Goal: Task Accomplishment & Management: Manage account settings

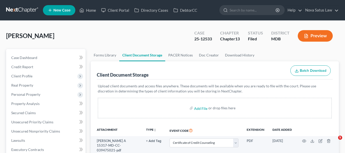
select select "14"
click at [89, 7] on link "Home" at bounding box center [88, 10] width 22 height 9
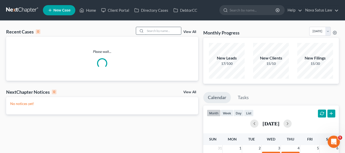
click at [147, 31] on input "search" at bounding box center [163, 30] width 36 height 7
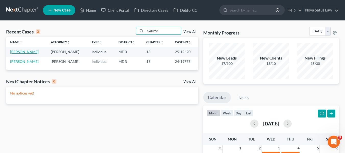
type input "bydume"
click at [21, 52] on link "[PERSON_NAME]" at bounding box center [24, 52] width 28 height 4
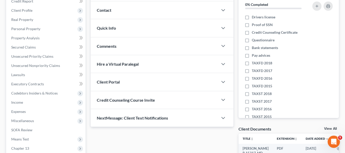
scroll to position [137, 0]
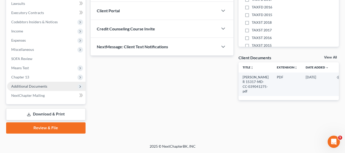
click at [21, 84] on span "Additional Documents" at bounding box center [29, 86] width 36 height 4
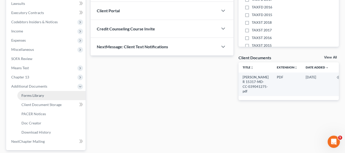
click at [27, 97] on span "Forms Library" at bounding box center [32, 95] width 22 height 4
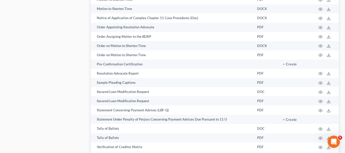
scroll to position [644, 0]
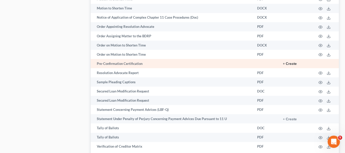
click at [293, 63] on button "+ Create" at bounding box center [290, 64] width 14 height 4
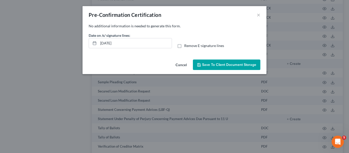
click at [215, 62] on button "Save to Client Document Storage" at bounding box center [226, 65] width 67 height 11
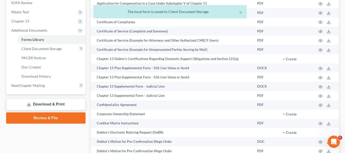
scroll to position [0, 0]
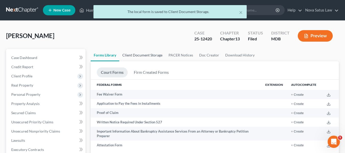
click at [142, 54] on link "Client Document Storage" at bounding box center [142, 55] width 46 height 12
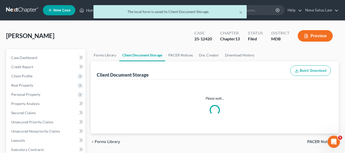
select select "14"
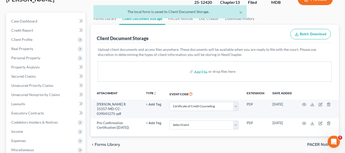
scroll to position [37, 0]
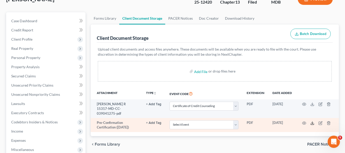
click at [312, 121] on icon at bounding box center [312, 123] width 4 height 4
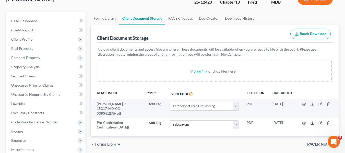
scroll to position [0, 0]
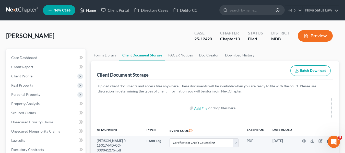
click at [90, 9] on link "Home" at bounding box center [88, 10] width 22 height 9
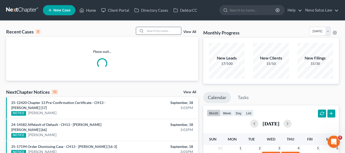
click at [149, 32] on input "search" at bounding box center [163, 30] width 36 height 7
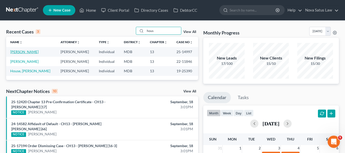
type input "hous"
click at [20, 51] on link "[PERSON_NAME]" at bounding box center [24, 52] width 28 height 4
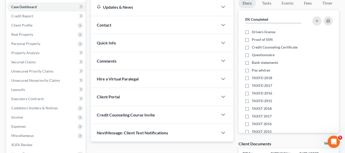
scroll to position [137, 0]
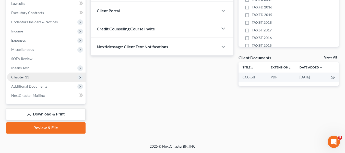
click at [21, 76] on span "Chapter 13" at bounding box center [20, 77] width 18 height 4
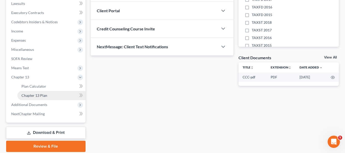
click at [30, 94] on span "Chapter 13 Plan" at bounding box center [34, 95] width 26 height 4
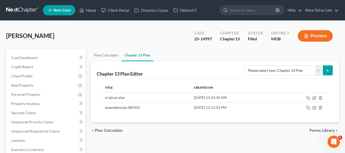
scroll to position [62, 0]
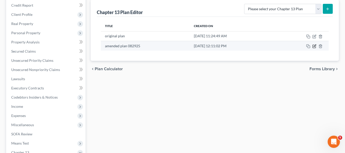
click at [313, 45] on icon "button" at bounding box center [314, 46] width 4 height 4
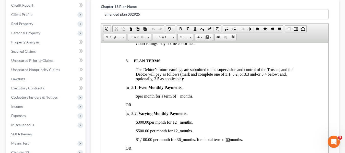
scroll to position [346, 0]
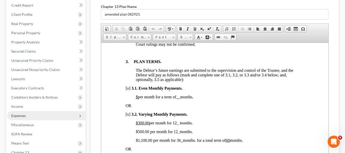
click at [24, 115] on span "Expenses" at bounding box center [18, 115] width 15 height 4
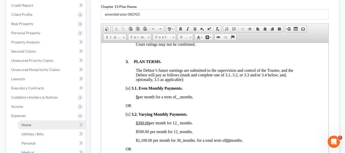
click at [30, 124] on span "Home" at bounding box center [26, 125] width 10 height 4
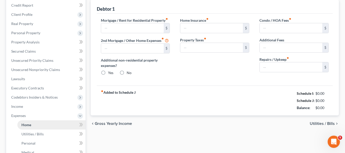
scroll to position [11, 0]
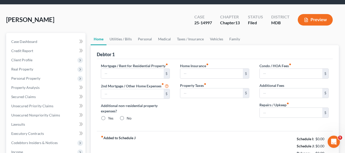
type input "1,270.00"
type input "0.00"
radio input "true"
type input "0.00"
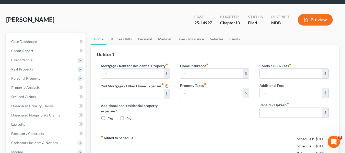
type input "68.00"
type input "0.00"
type input "100.00"
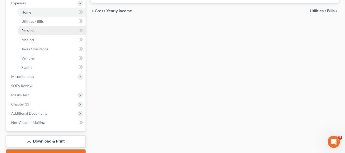
scroll to position [174, 0]
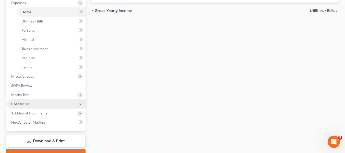
click at [18, 105] on span "Chapter 13" at bounding box center [20, 104] width 18 height 4
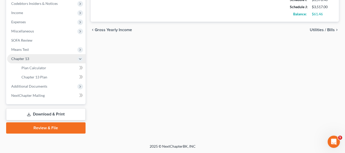
scroll to position [155, 0]
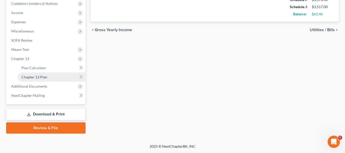
click at [33, 79] on span "Chapter 13 Plan" at bounding box center [34, 77] width 26 height 4
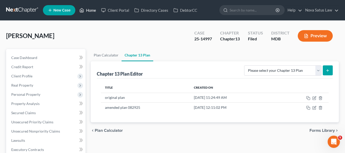
click at [90, 9] on link "Home" at bounding box center [88, 10] width 22 height 9
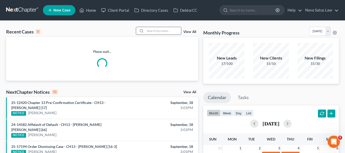
click at [148, 30] on input "search" at bounding box center [163, 30] width 36 height 7
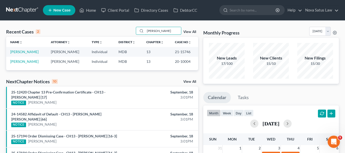
type input "[PERSON_NAME]"
click at [23, 52] on link "[PERSON_NAME]" at bounding box center [24, 52] width 28 height 4
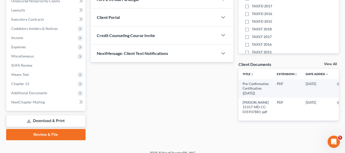
scroll to position [131, 0]
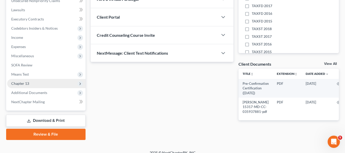
click at [20, 83] on span "Chapter 13" at bounding box center [20, 83] width 18 height 4
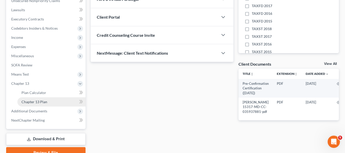
click at [34, 99] on link "Chapter 13 Plan" at bounding box center [51, 101] width 68 height 9
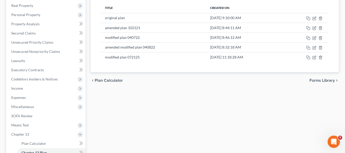
scroll to position [78, 0]
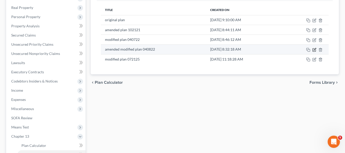
click at [313, 50] on icon "button" at bounding box center [314, 50] width 4 height 4
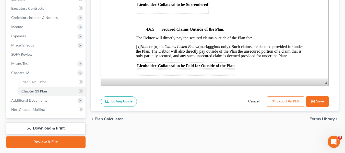
scroll to position [155, 0]
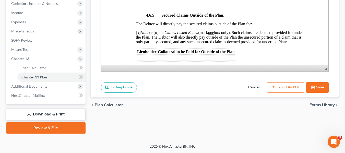
click at [310, 89] on button "Save" at bounding box center [317, 87] width 22 height 11
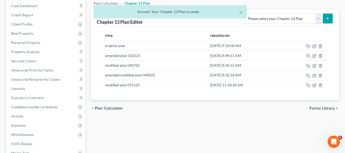
scroll to position [51, 0]
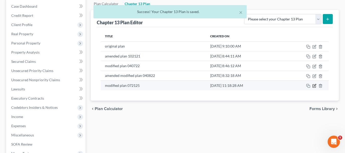
click at [314, 87] on icon "button" at bounding box center [315, 85] width 2 height 2
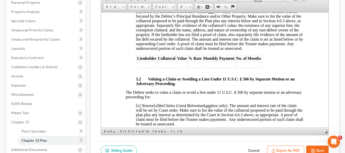
scroll to position [0, 0]
click at [309, 147] on button "Save" at bounding box center [317, 151] width 22 height 11
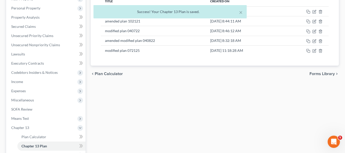
scroll to position [87, 0]
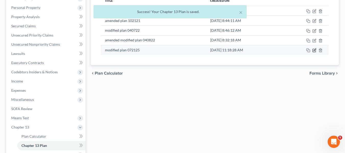
click at [314, 49] on icon "button" at bounding box center [314, 50] width 4 height 4
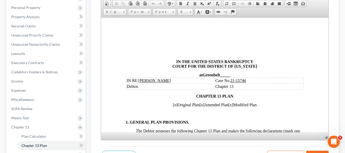
scroll to position [0, 0]
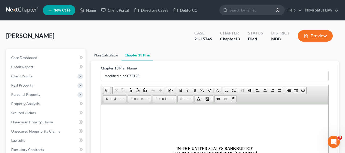
click at [99, 53] on link "Plan Calculator" at bounding box center [106, 55] width 31 height 12
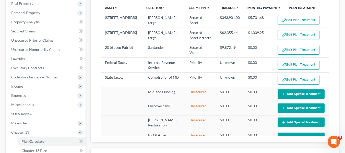
scroll to position [100, 0]
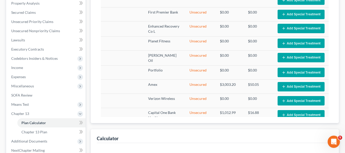
select select "59"
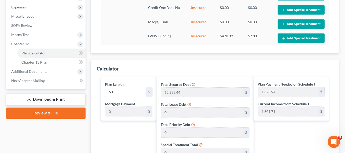
scroll to position [0, 0]
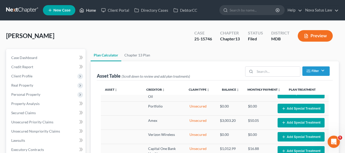
click at [95, 10] on link "Home" at bounding box center [88, 10] width 22 height 9
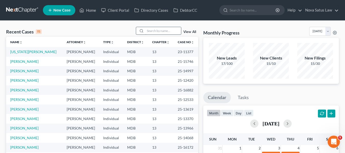
click at [150, 30] on input "search" at bounding box center [163, 30] width 36 height 7
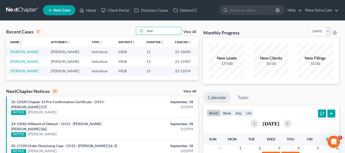
type input "tyne"
